Goal: Task Accomplishment & Management: Use online tool/utility

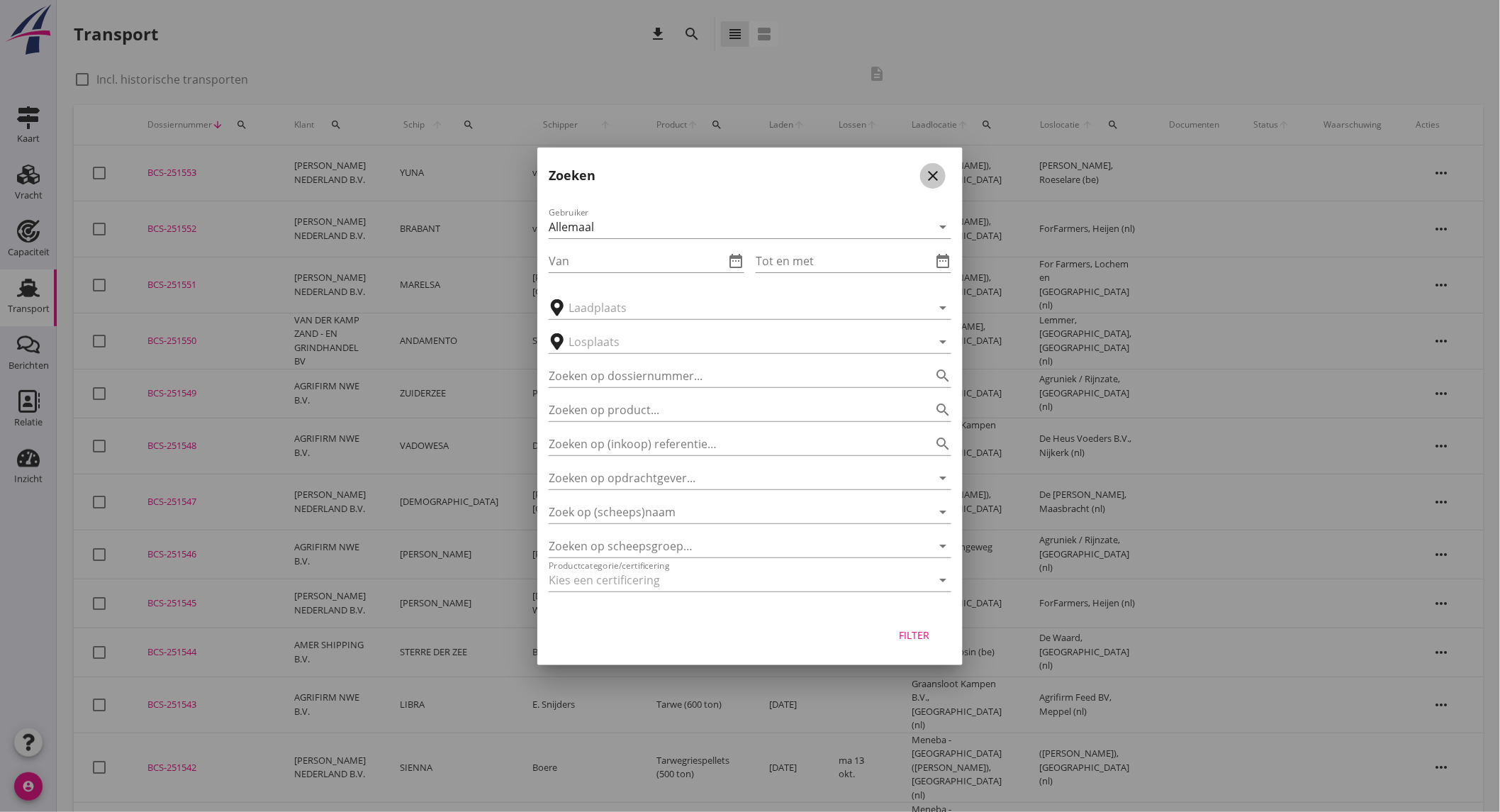
click at [937, 170] on icon "close" at bounding box center [933, 176] width 17 height 17
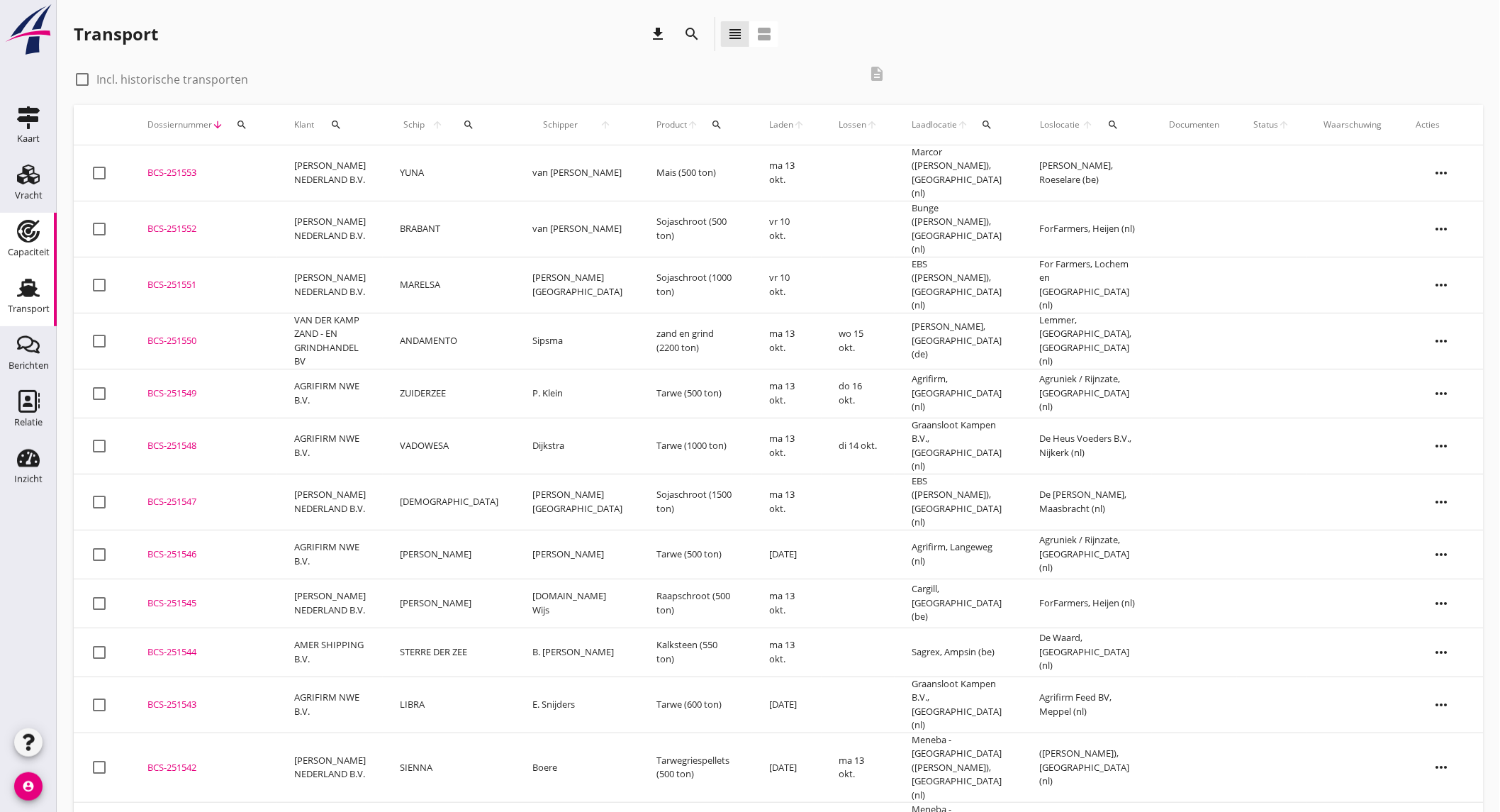
click at [40, 252] on div "Capaciteit" at bounding box center [29, 252] width 42 height 9
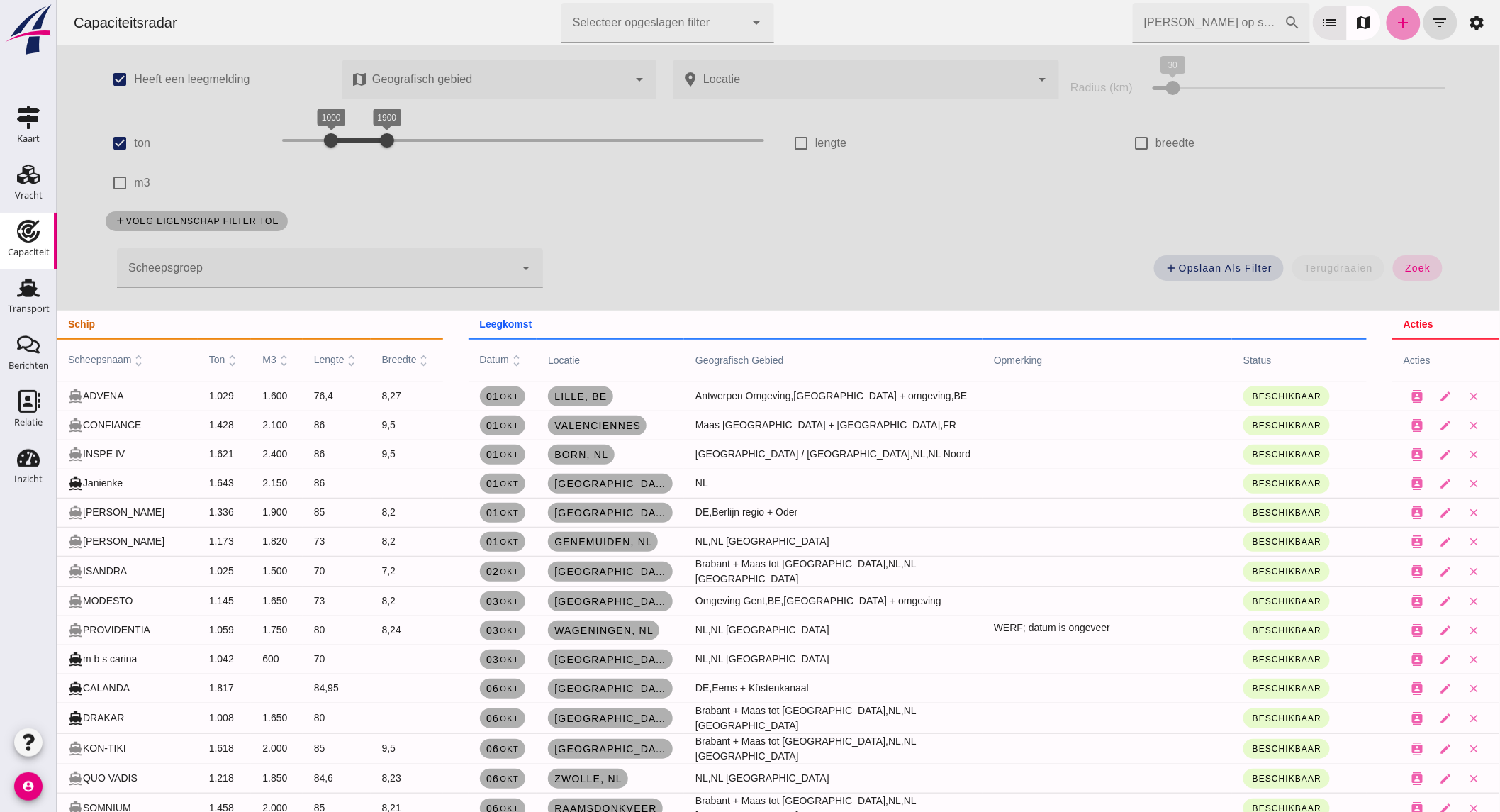
click at [1394, 19] on icon "add" at bounding box center [1403, 23] width 17 height 17
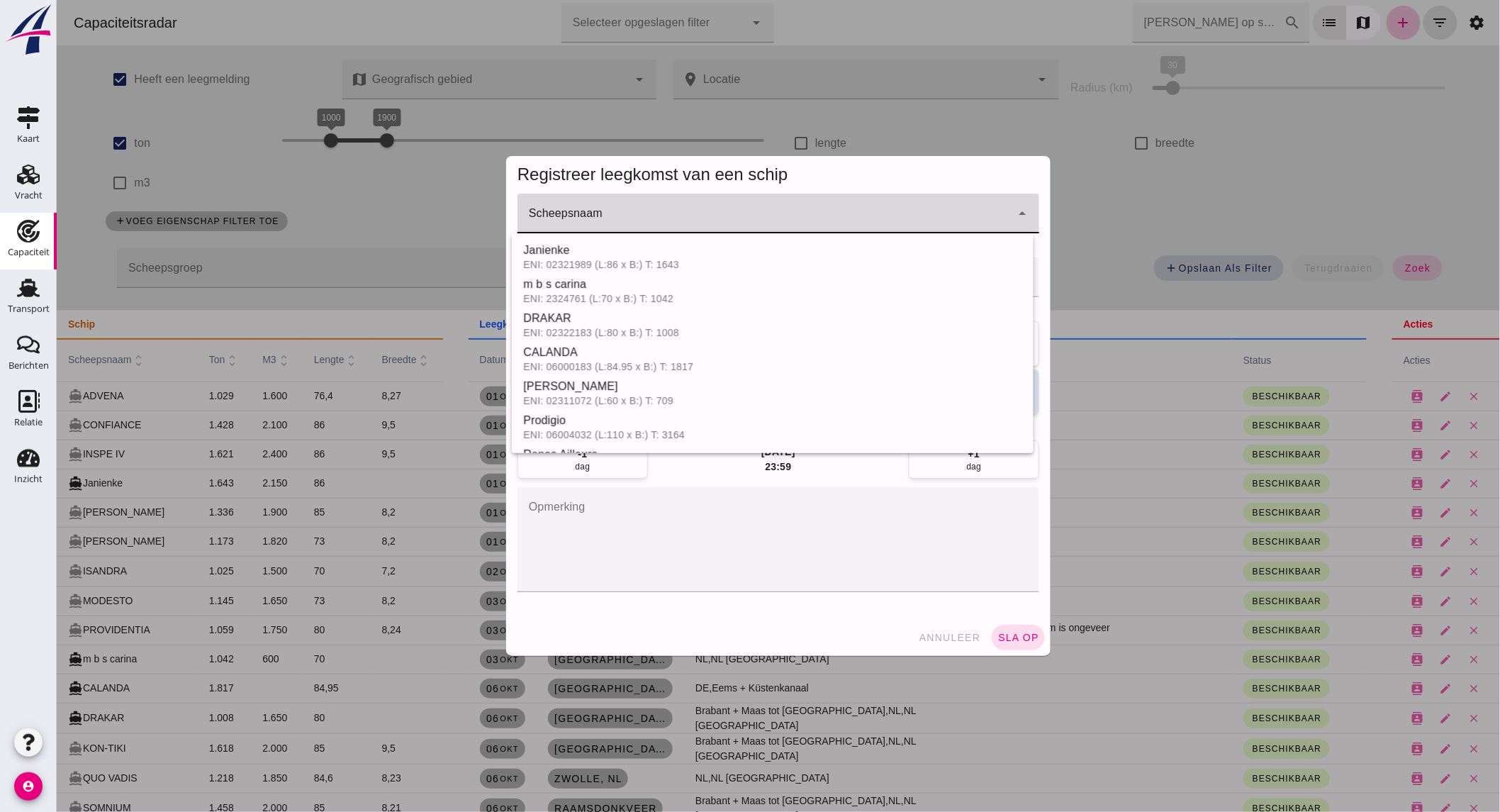
click at [624, 228] on input "Scheepsnaam" at bounding box center [764, 220] width 494 height 17
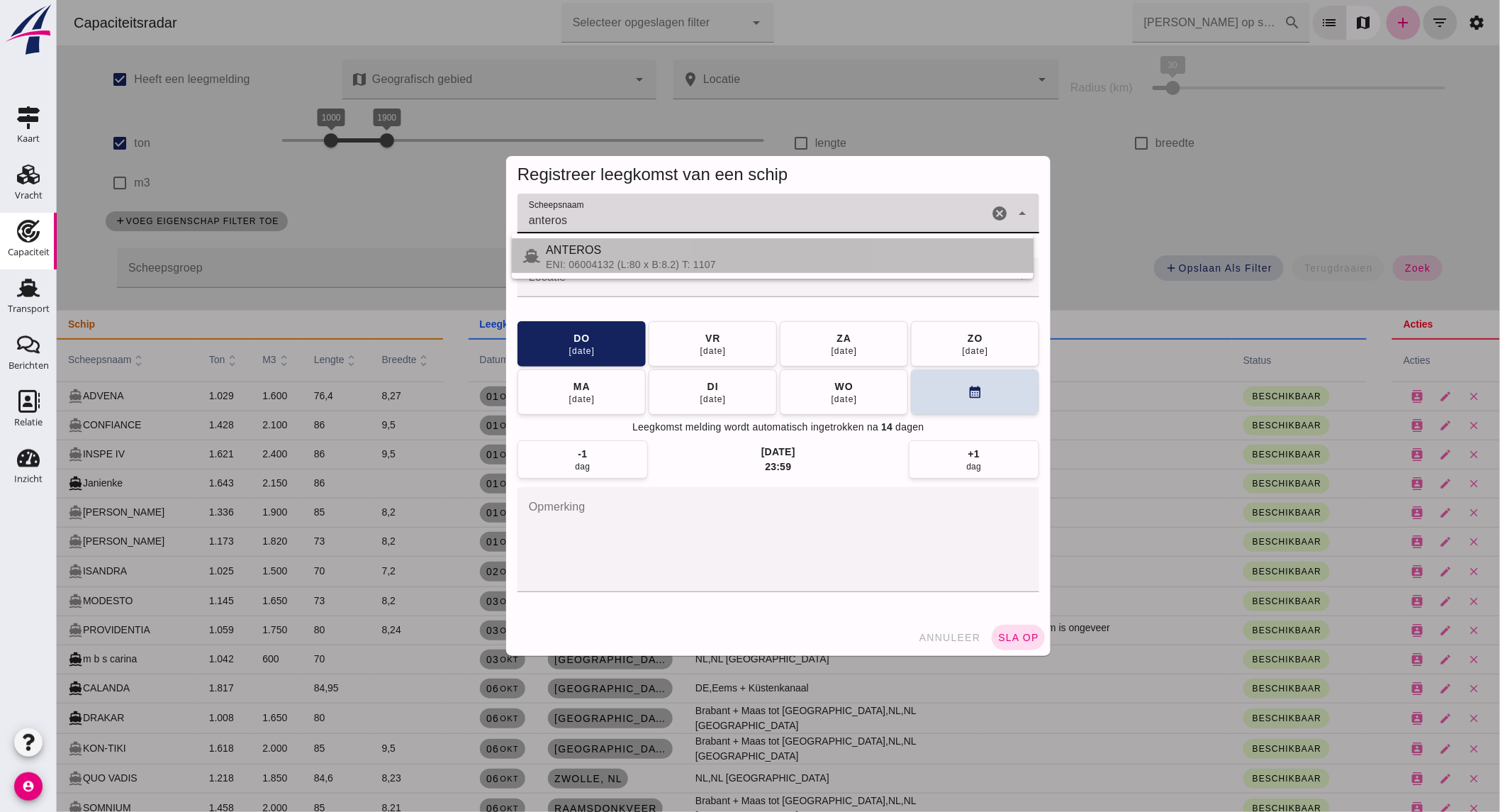
click at [641, 259] on div "ENI: 06004132 (L:80 x B:8.2) T: 1107" at bounding box center [783, 264] width 477 height 12
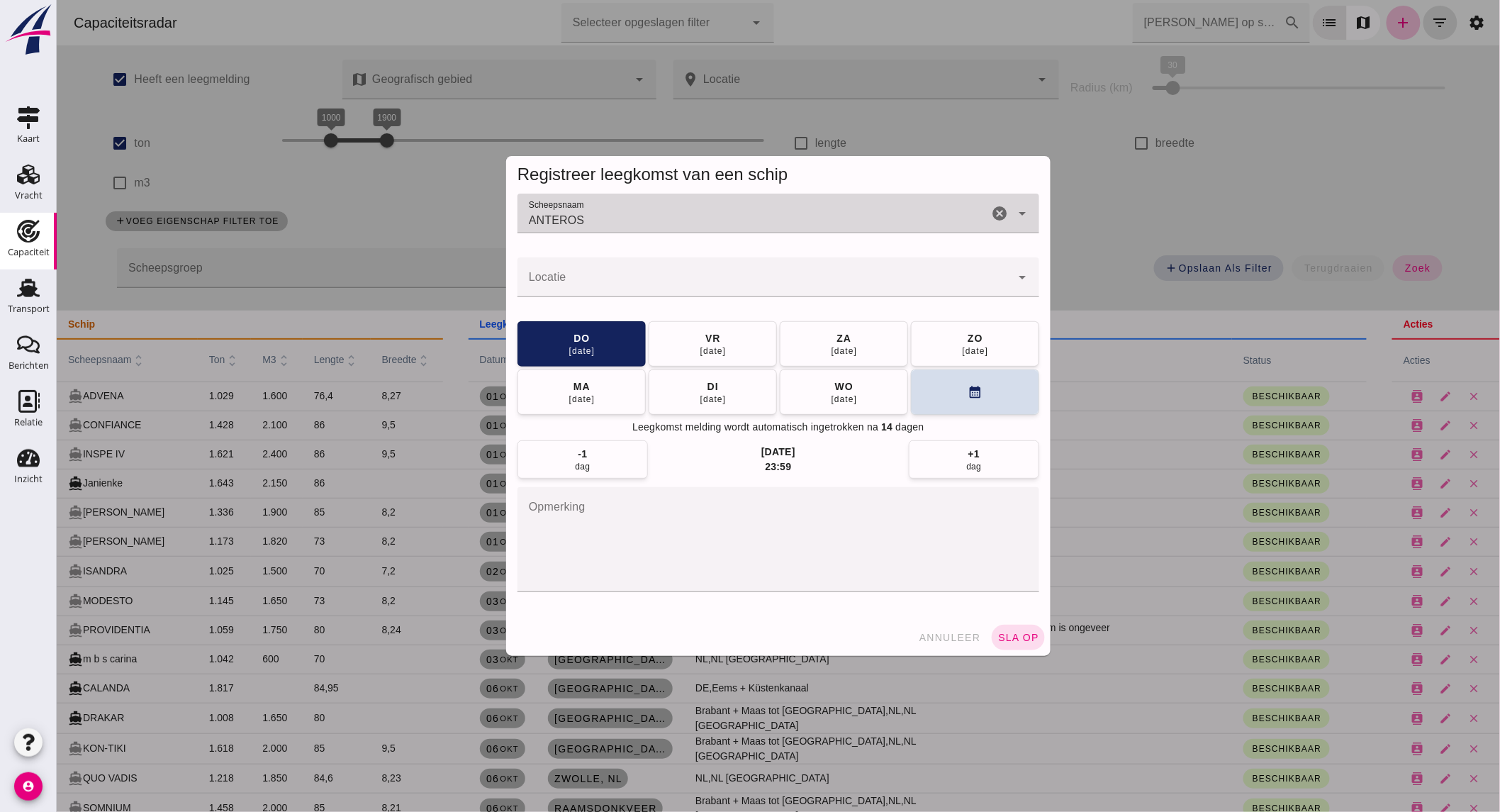
type input "ANTEROS"
click at [631, 288] on input "Locatie" at bounding box center [764, 284] width 494 height 17
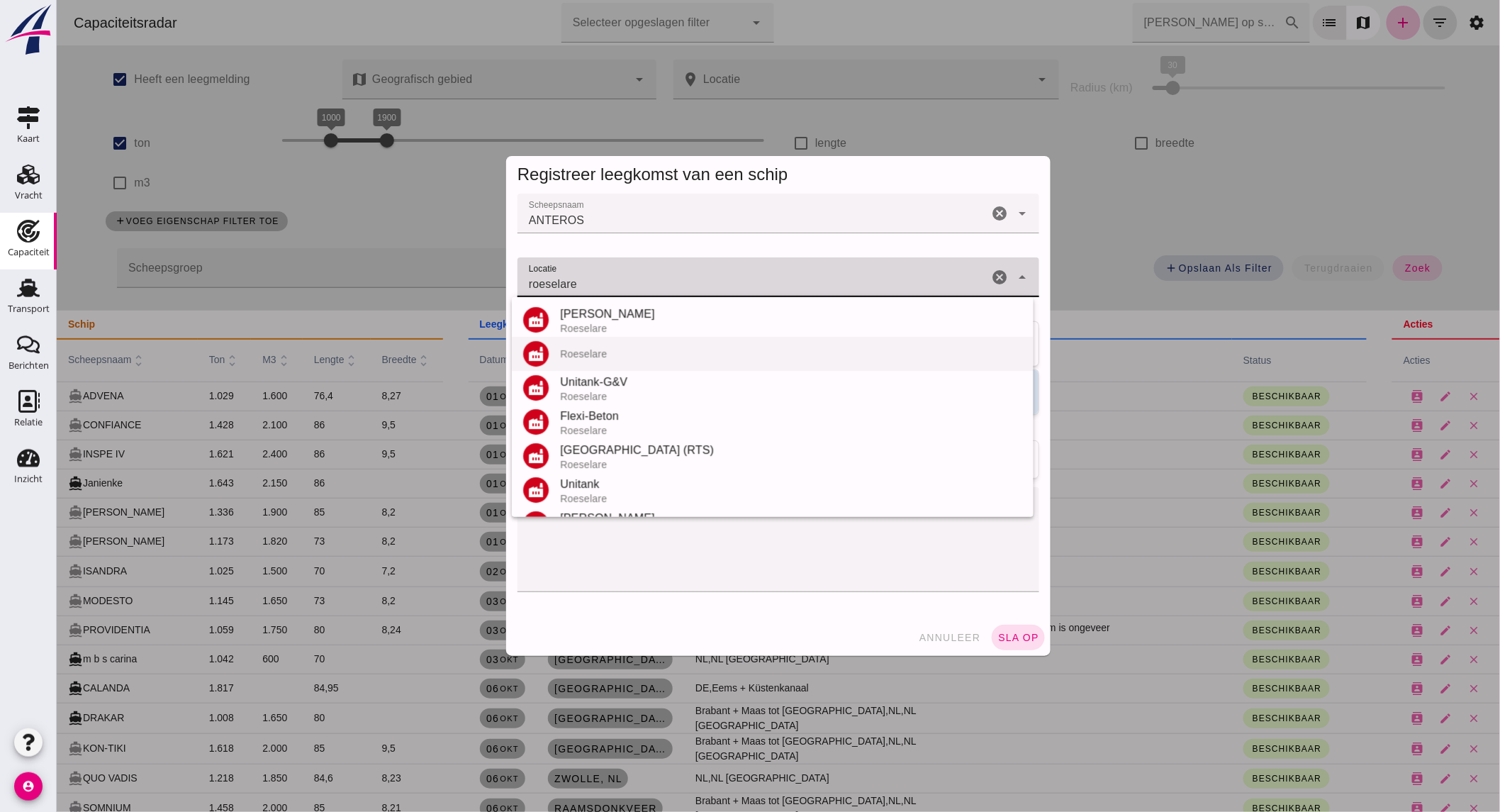
scroll to position [166, 0]
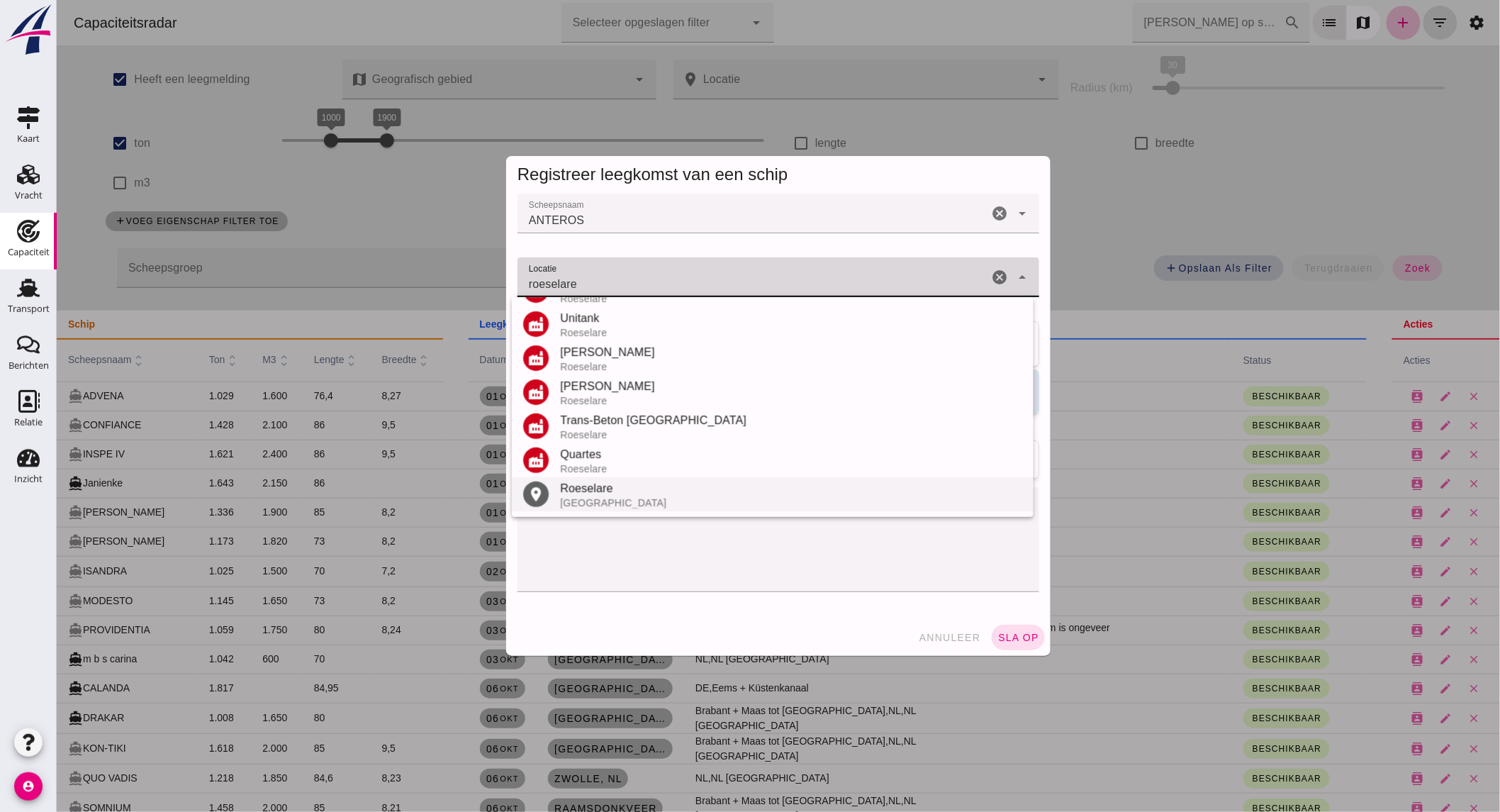
click at [635, 486] on div "Roeselare" at bounding box center [790, 488] width 462 height 17
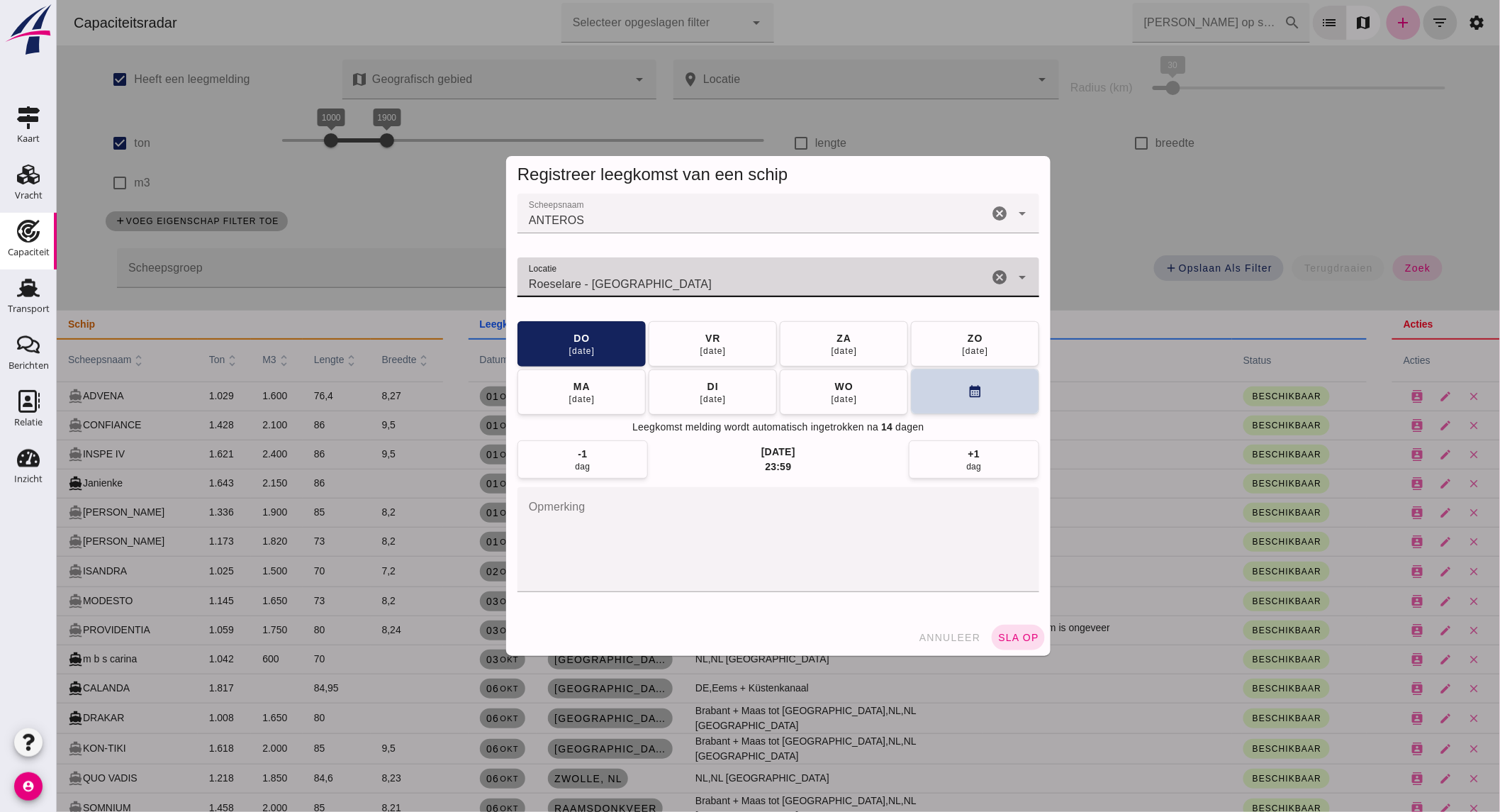
type input "Roeselare - [GEOGRAPHIC_DATA]"
click at [954, 401] on button "calendar_month" at bounding box center [974, 391] width 128 height 45
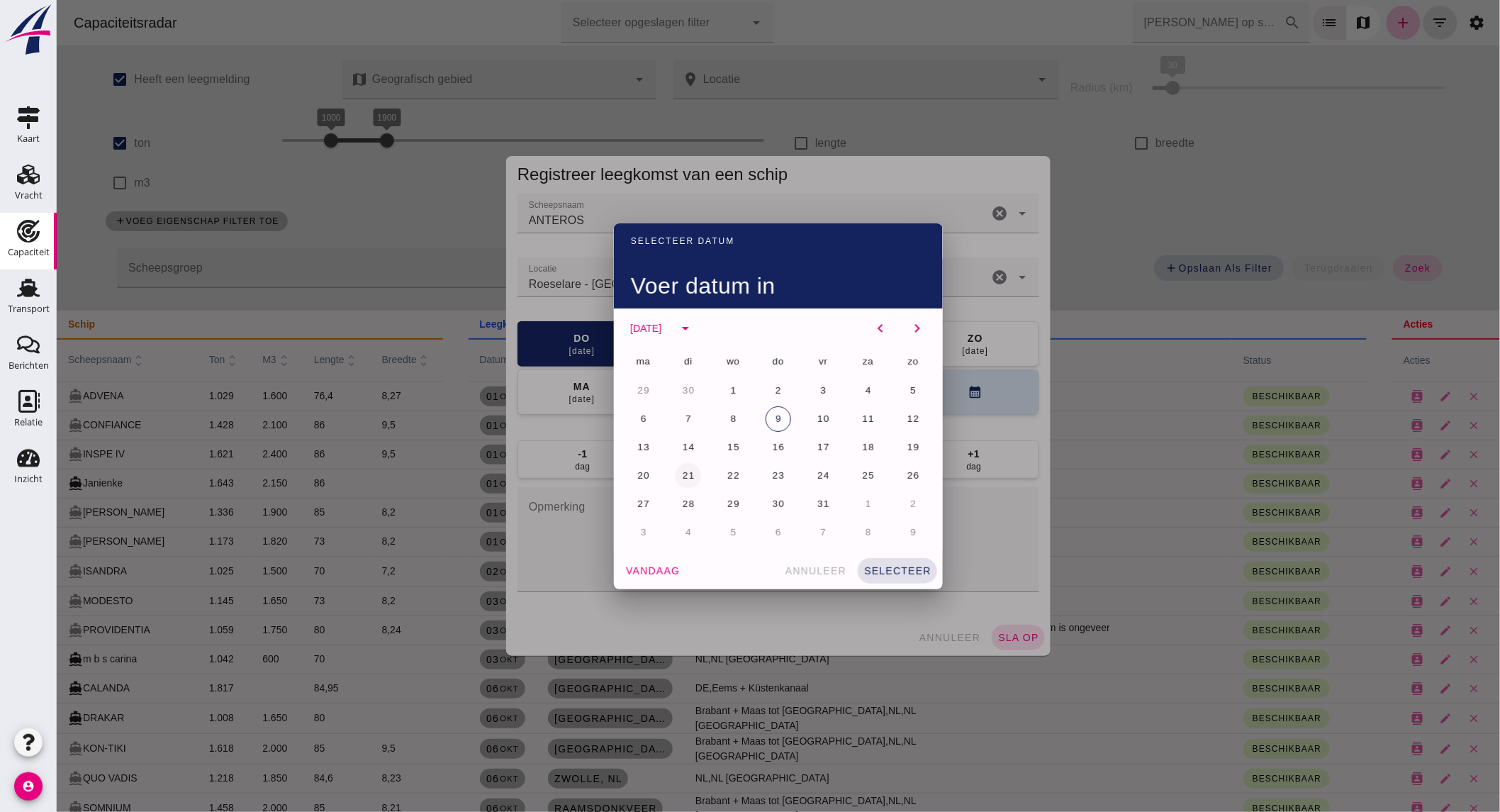
click at [641, 470] on span "20" at bounding box center [642, 475] width 13 height 11
click at [890, 564] on button "selecteer" at bounding box center [897, 571] width 79 height 26
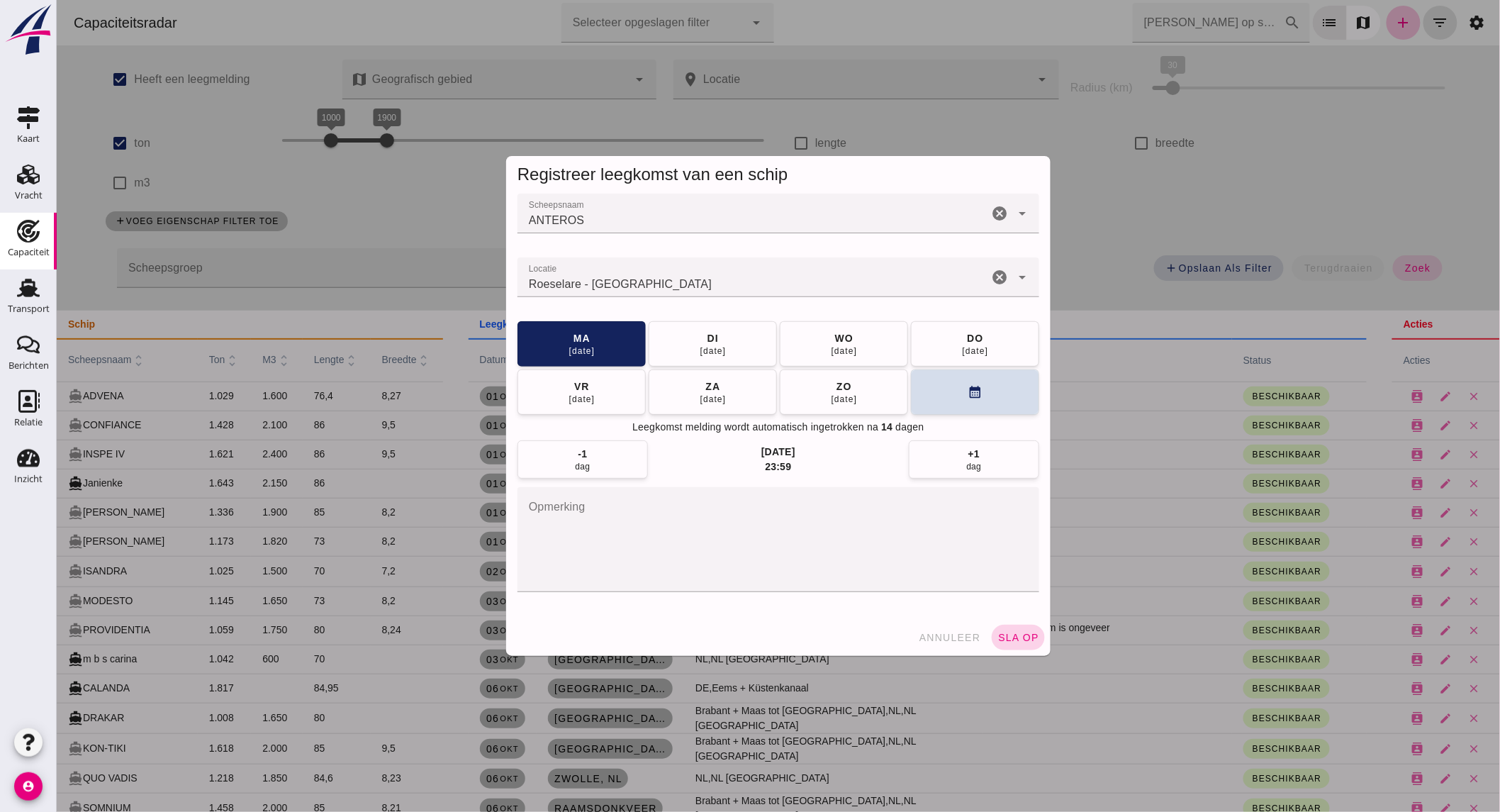
click at [991, 632] on button "sla op" at bounding box center [1018, 637] width 53 height 26
